Goal: Task Accomplishment & Management: Complete application form

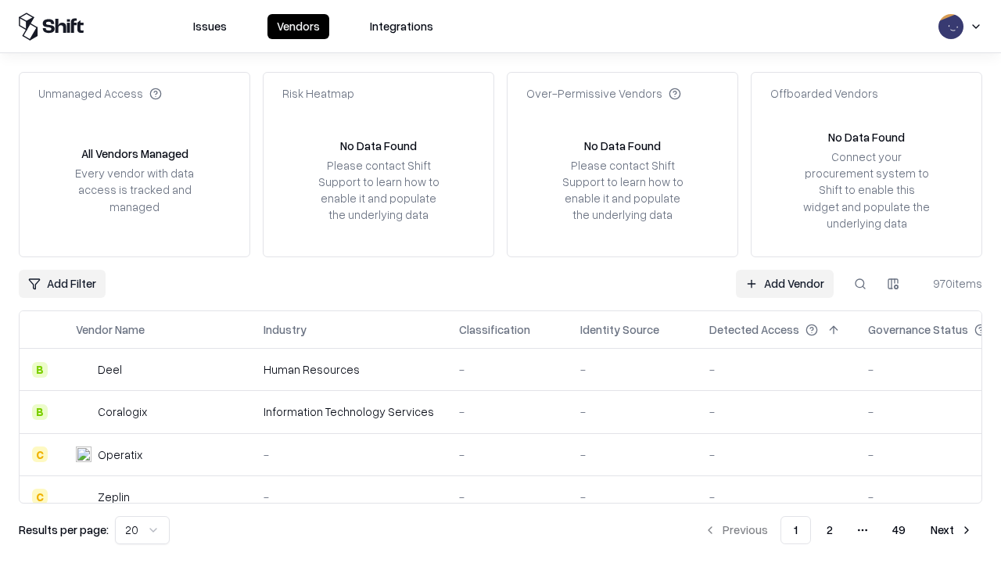
click at [784, 283] on link "Add Vendor" at bounding box center [785, 284] width 98 height 28
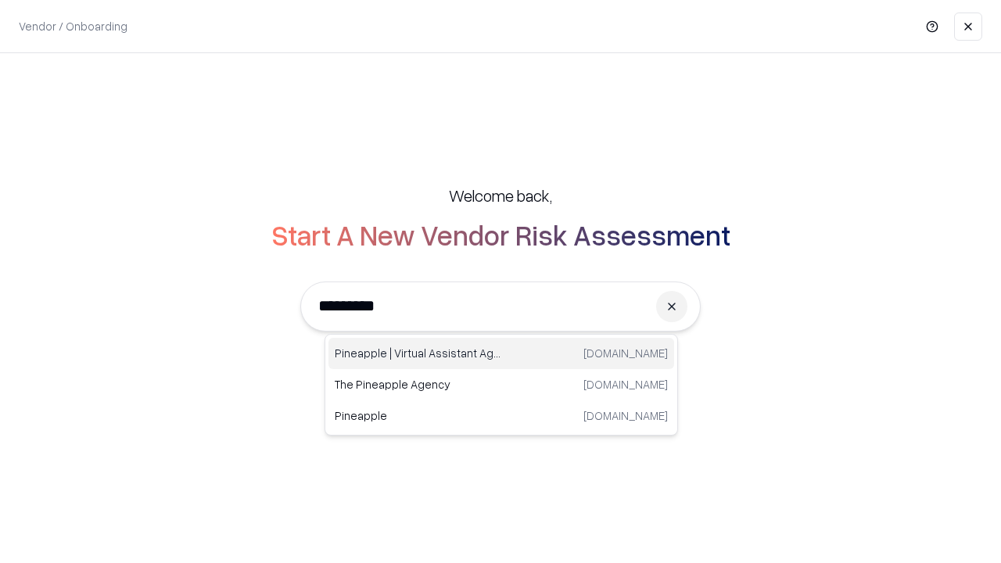
click at [501, 353] on div "Pineapple | Virtual Assistant Agency [DOMAIN_NAME]" at bounding box center [501, 353] width 346 height 31
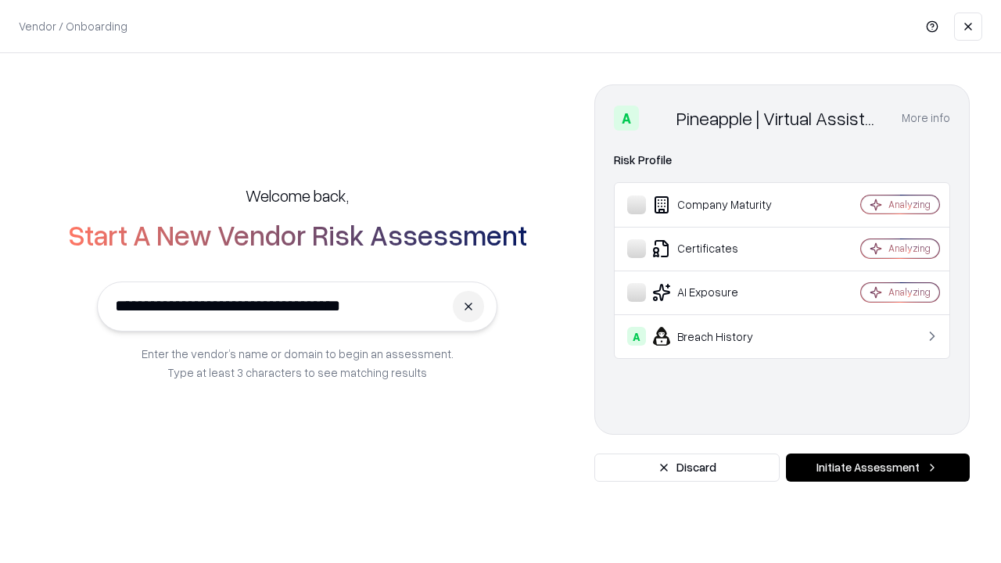
type input "**********"
click at [877, 468] on button "Initiate Assessment" at bounding box center [878, 468] width 184 height 28
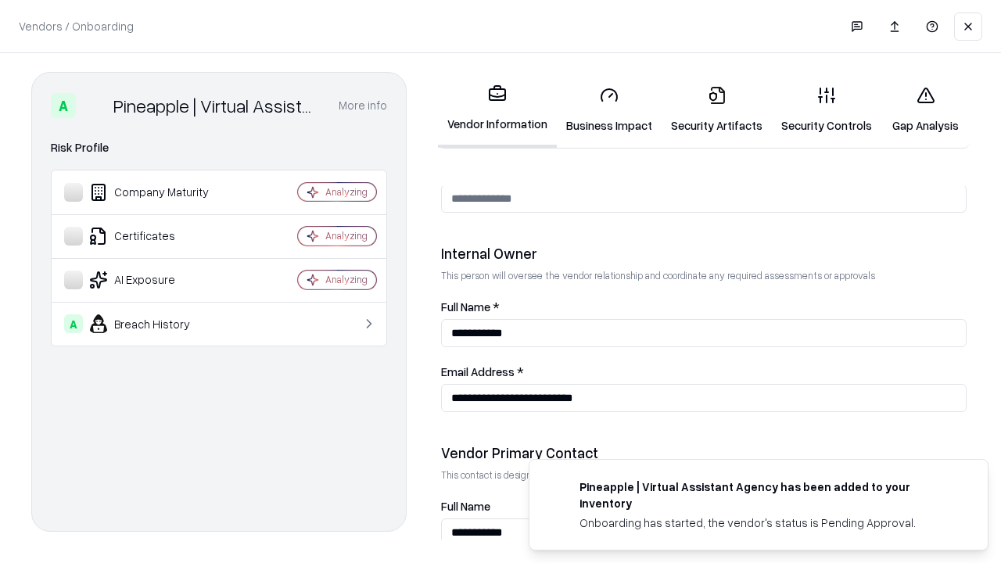
scroll to position [810, 0]
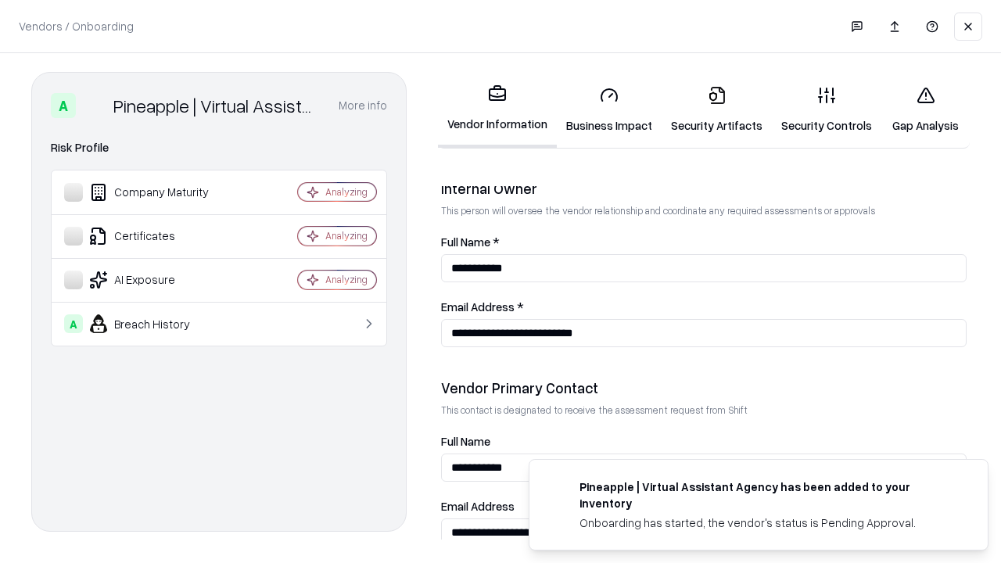
click at [609, 109] on link "Business Impact" at bounding box center [609, 110] width 105 height 73
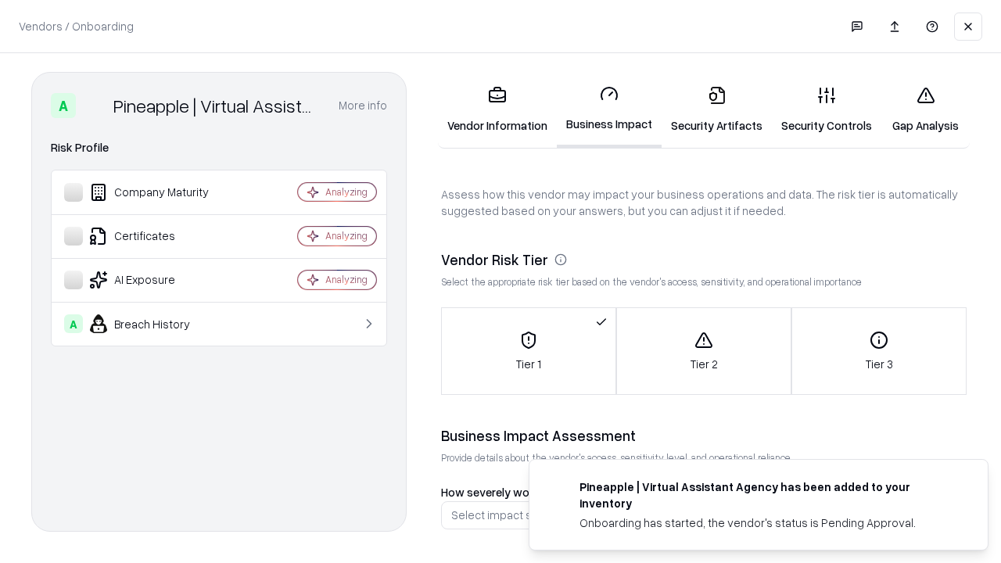
click at [925, 109] on link "Gap Analysis" at bounding box center [925, 110] width 88 height 73
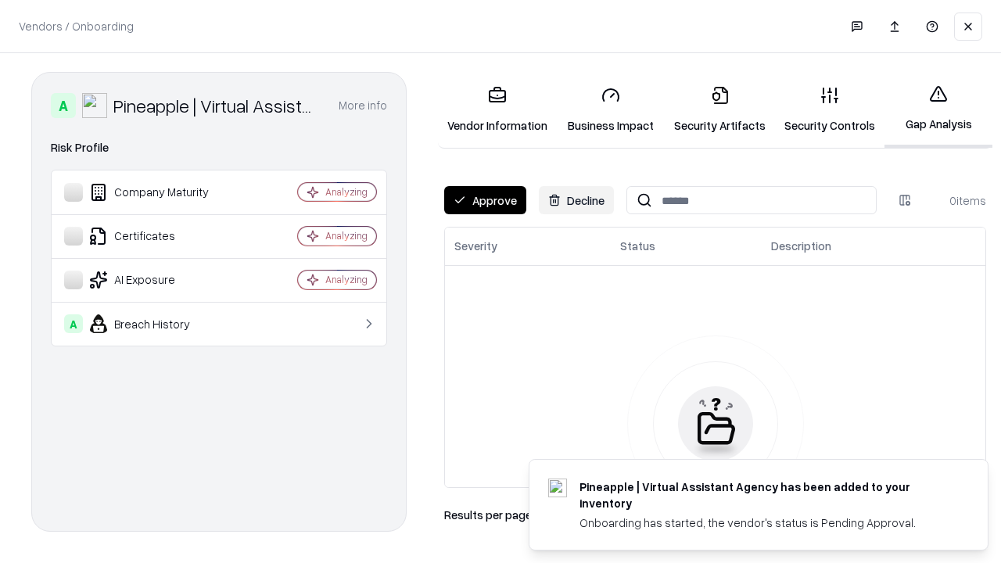
click at [485, 200] on button "Approve" at bounding box center [485, 200] width 82 height 28
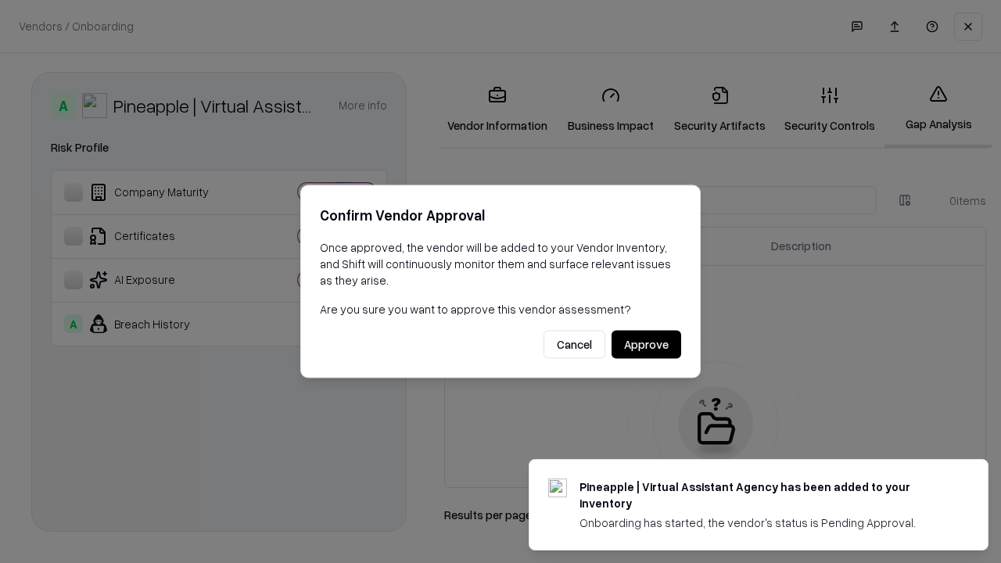
click at [646, 344] on button "Approve" at bounding box center [647, 345] width 70 height 28
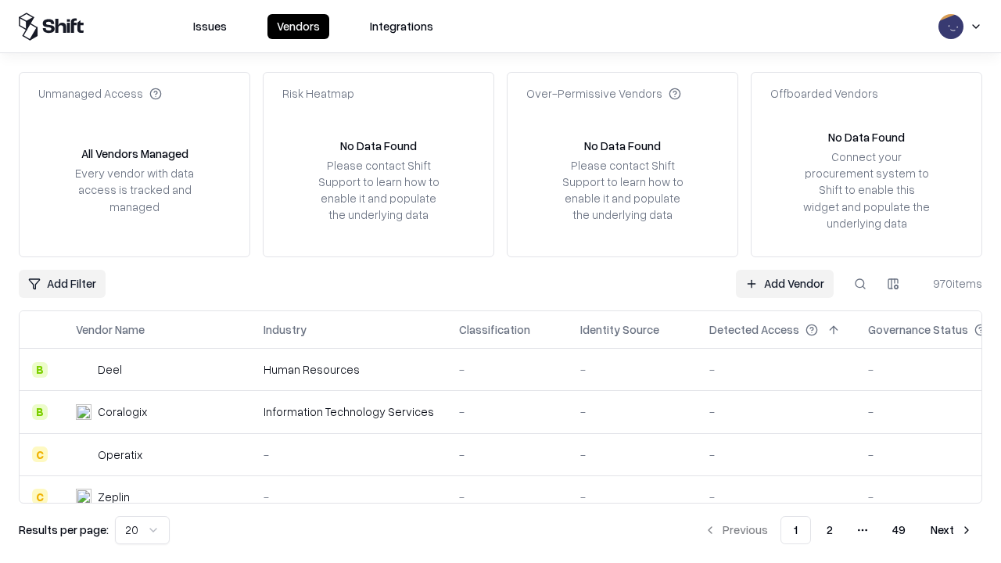
type input "**********"
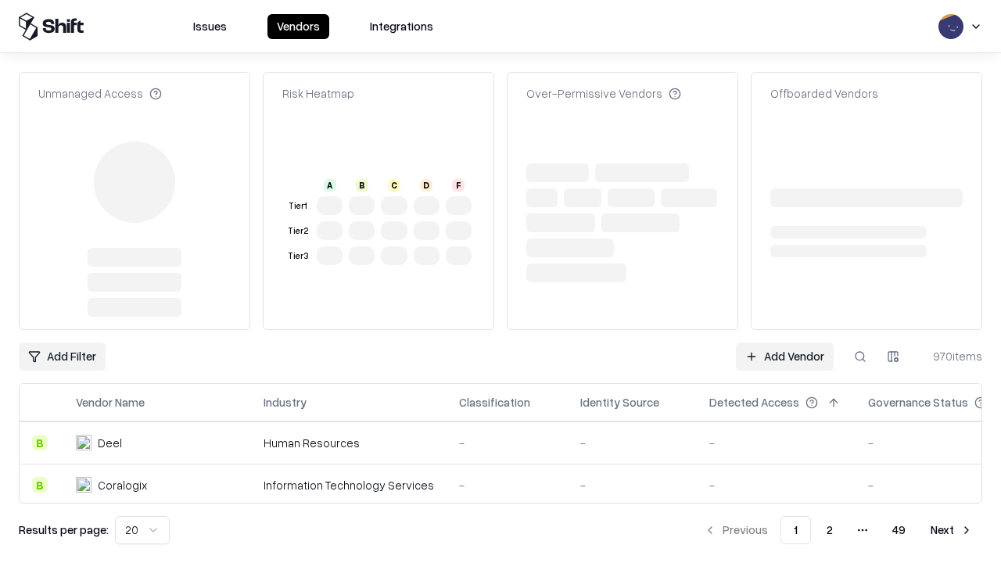
click at [784, 343] on link "Add Vendor" at bounding box center [785, 357] width 98 height 28
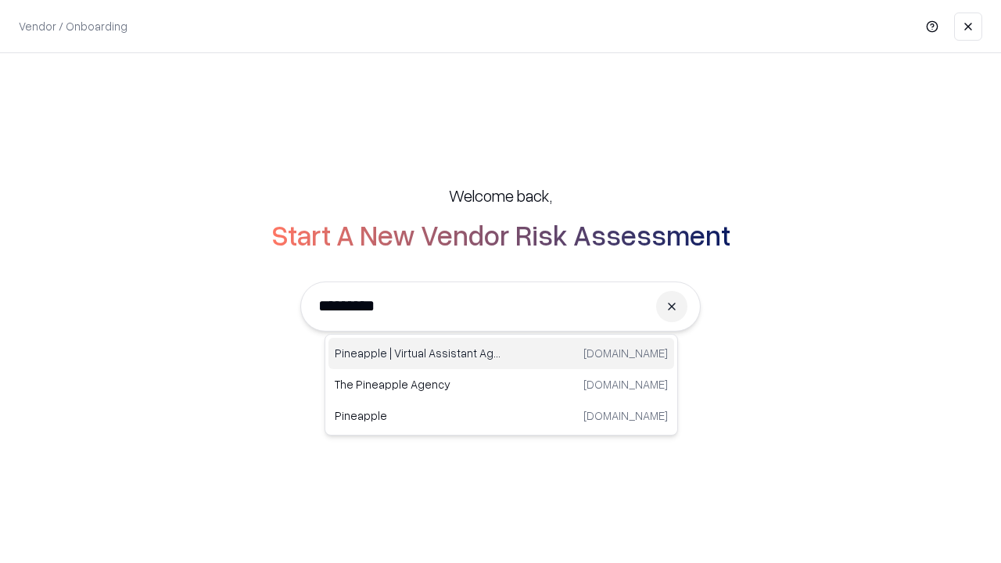
click at [501, 353] on div "Pineapple | Virtual Assistant Agency [DOMAIN_NAME]" at bounding box center [501, 353] width 346 height 31
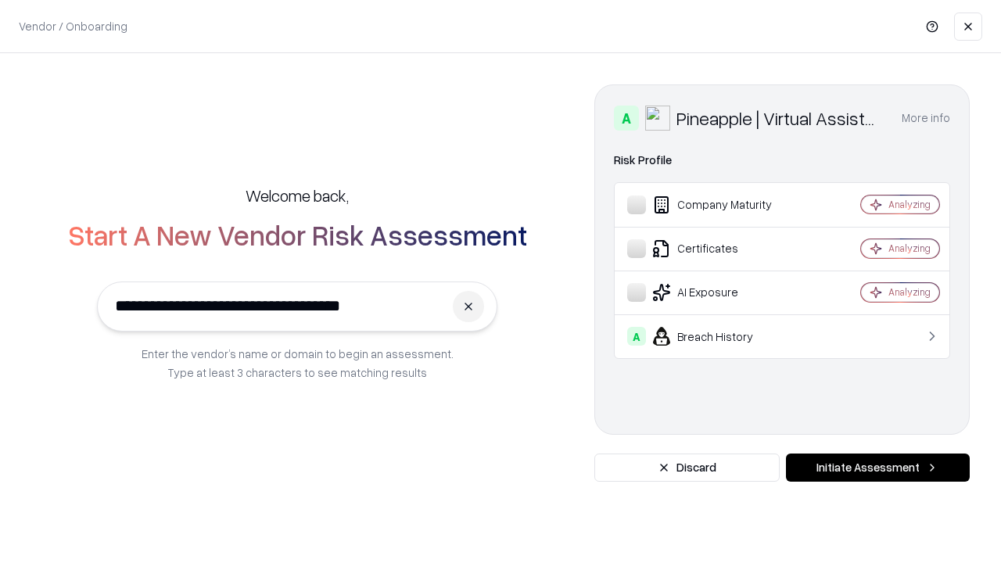
type input "**********"
click at [877, 468] on button "Initiate Assessment" at bounding box center [878, 468] width 184 height 28
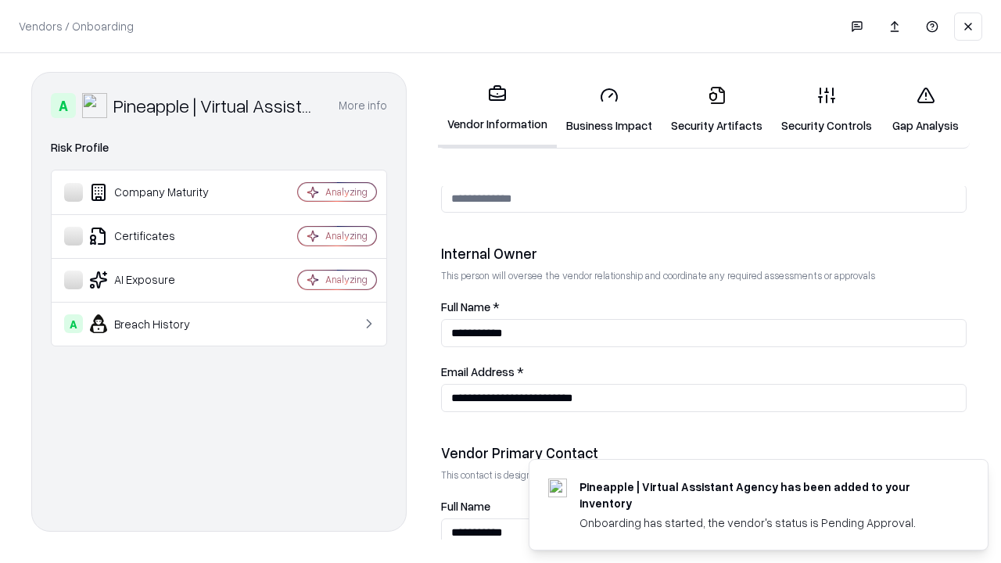
scroll to position [810, 0]
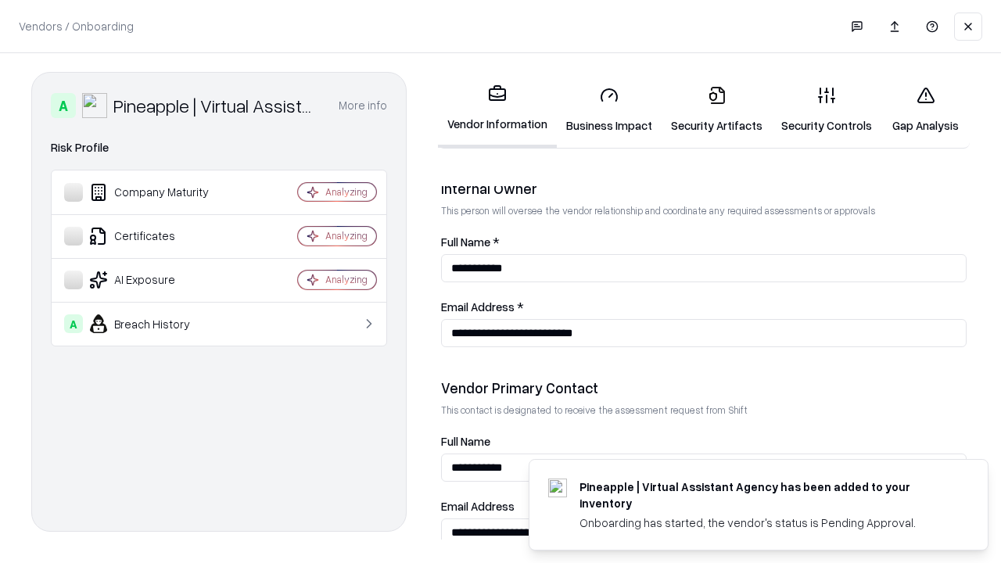
click at [925, 109] on link "Gap Analysis" at bounding box center [925, 110] width 88 height 73
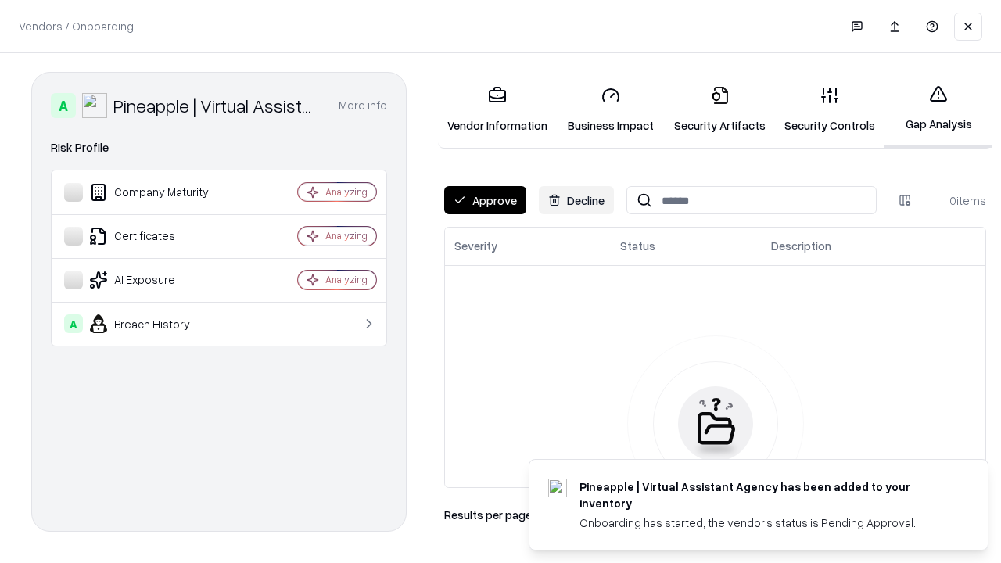
click at [485, 200] on button "Approve" at bounding box center [485, 200] width 82 height 28
